Goal: Information Seeking & Learning: Learn about a topic

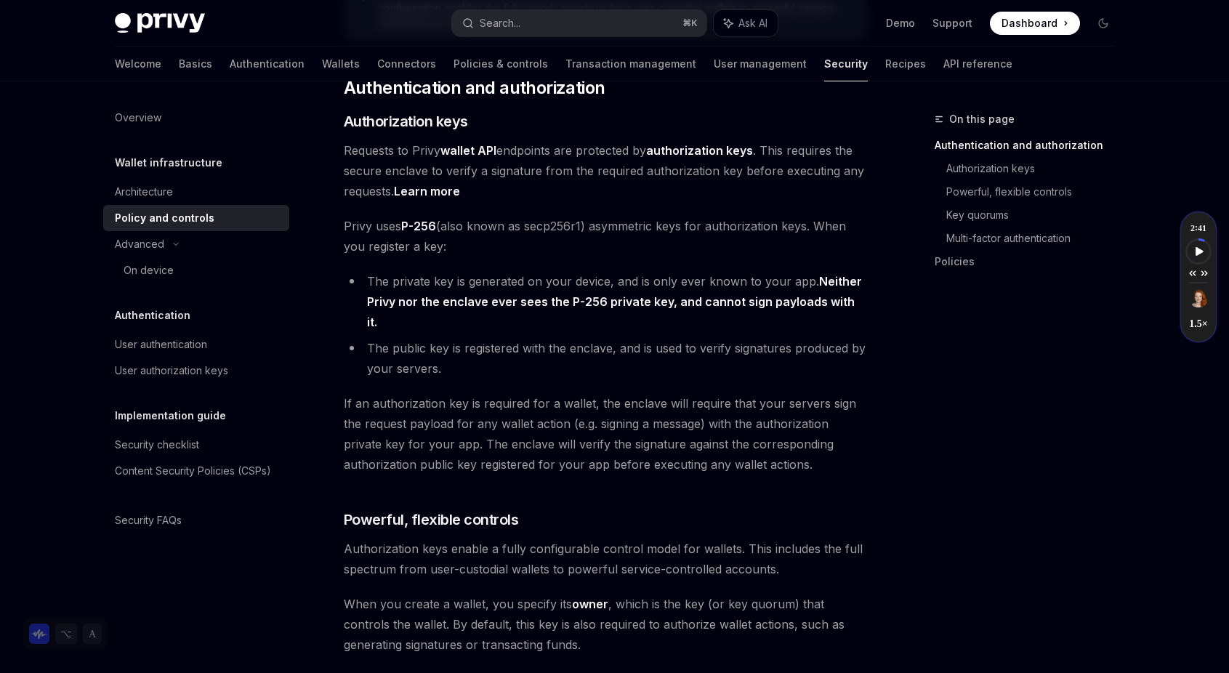
scroll to position [317, 0]
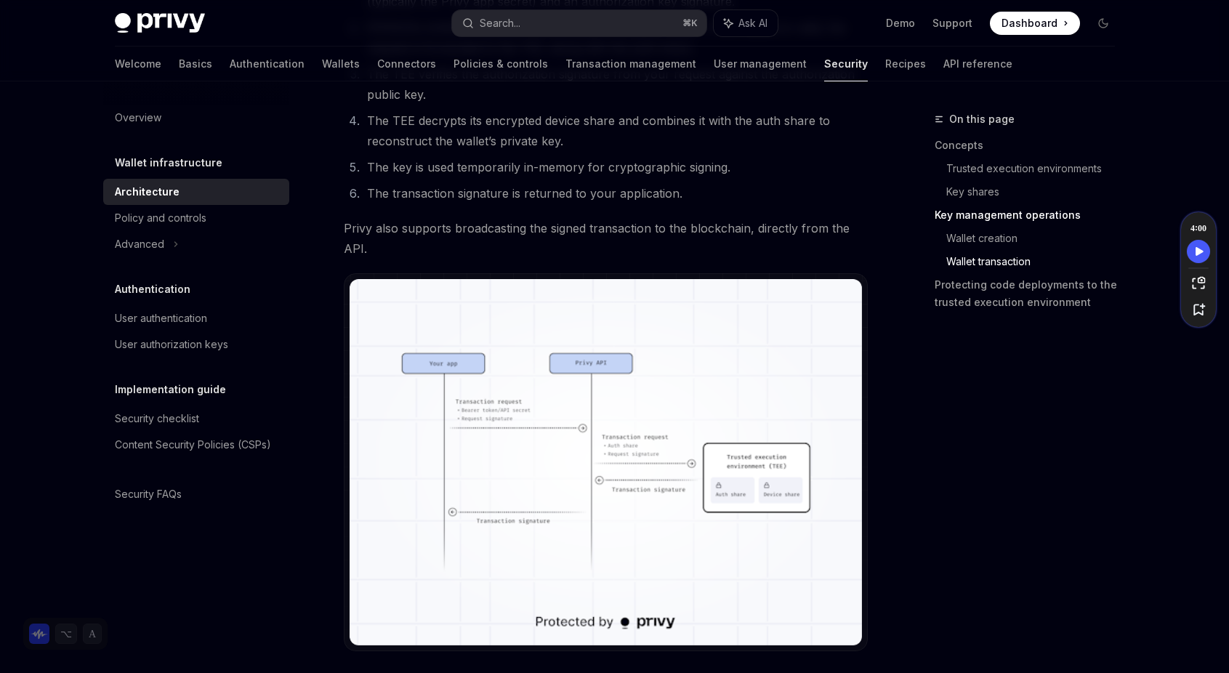
scroll to position [2560, 0]
